Goal: Task Accomplishment & Management: Manage account settings

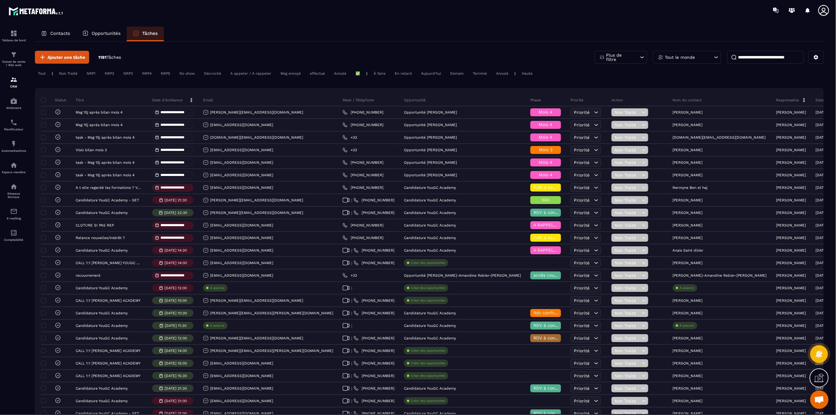
click at [823, 14] on icon at bounding box center [823, 10] width 12 height 12
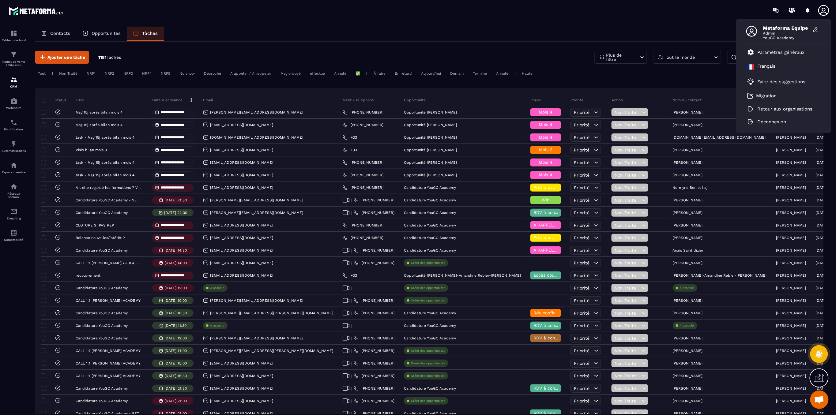
click at [824, 9] on icon at bounding box center [823, 10] width 12 height 12
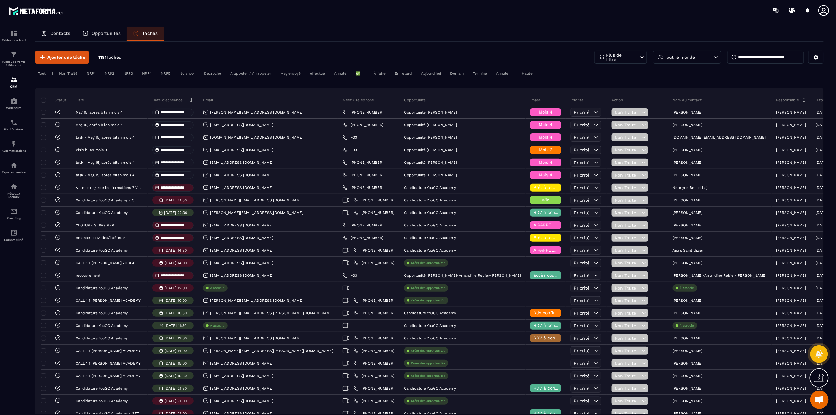
click at [824, 11] on icon at bounding box center [823, 10] width 11 height 11
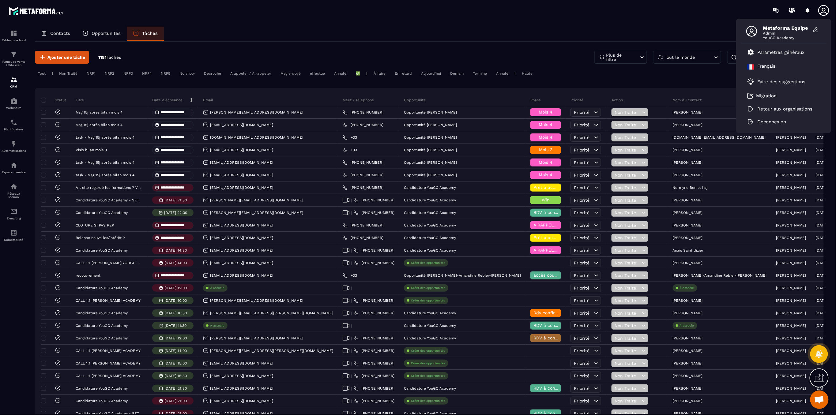
click at [824, 11] on icon at bounding box center [823, 10] width 11 height 11
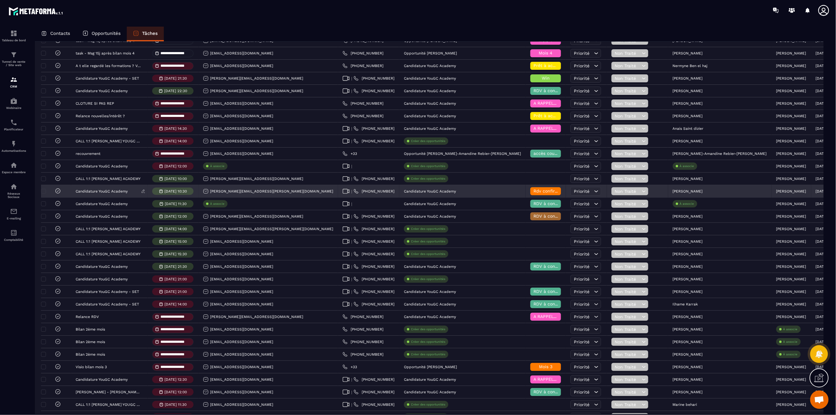
scroll to position [122, 0]
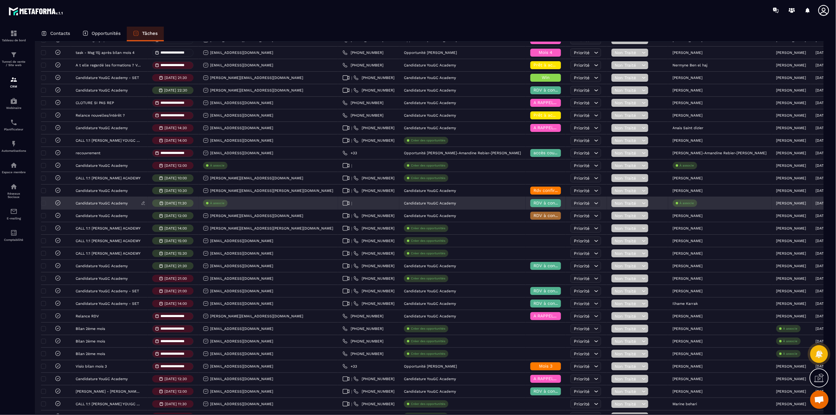
click at [117, 204] on p "Candidature YouGC Academy" at bounding box center [102, 203] width 52 height 4
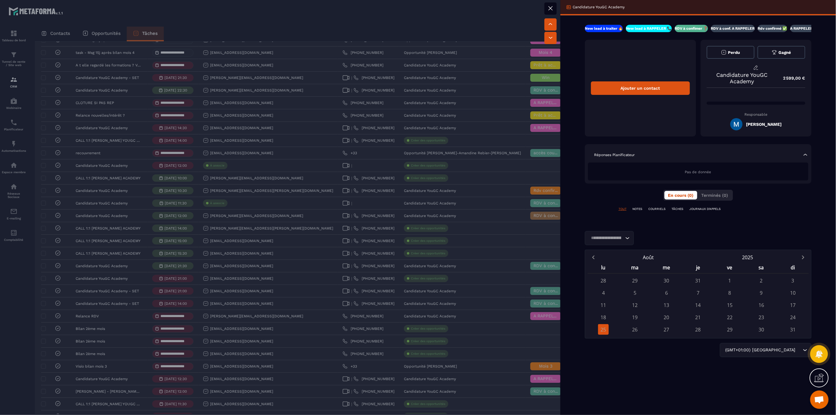
click at [556, 10] on button at bounding box center [550, 8] width 12 height 12
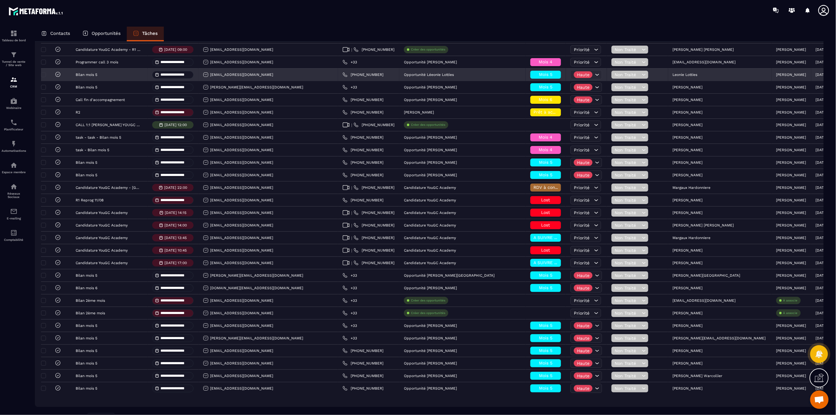
scroll to position [991, 0]
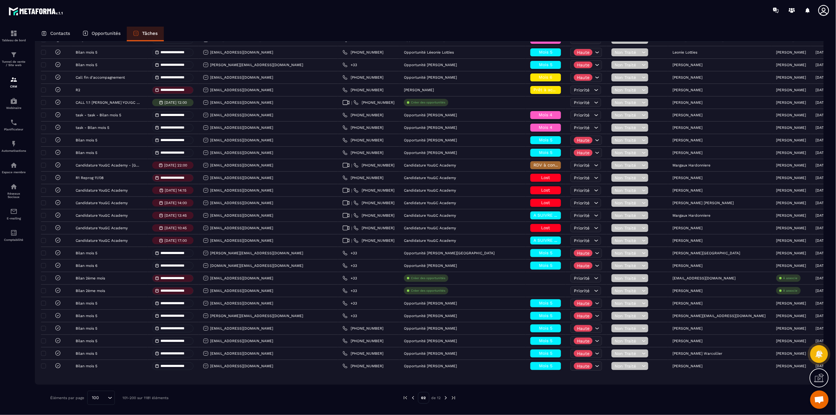
click at [412, 400] on img at bounding box center [413, 398] width 6 height 6
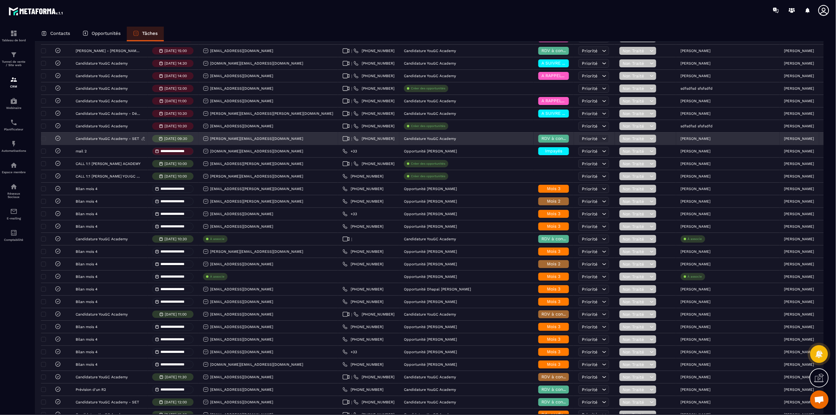
scroll to position [979, 0]
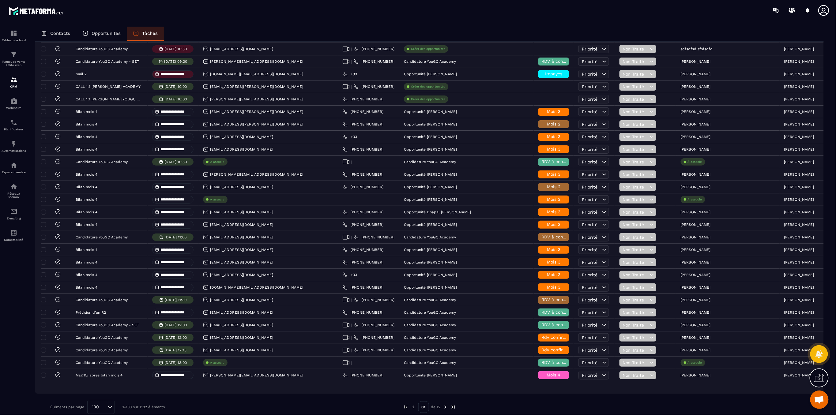
click at [443, 408] on img at bounding box center [446, 407] width 6 height 6
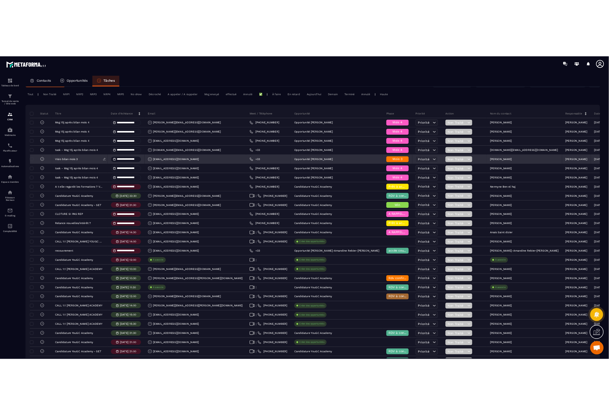
scroll to position [0, 0]
